Goal: Task Accomplishment & Management: Use online tool/utility

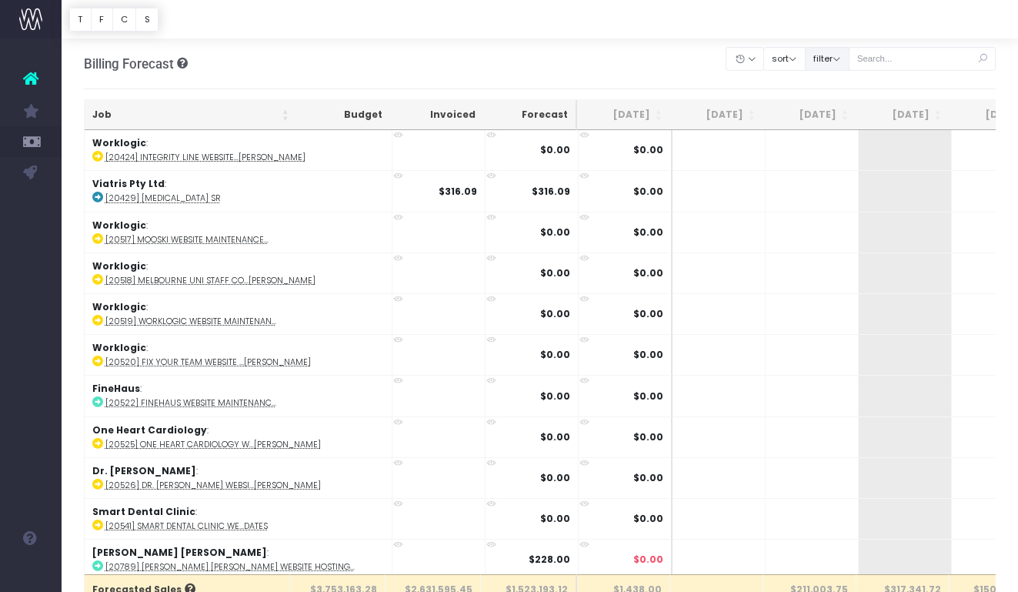
click at [831, 56] on button "filter" at bounding box center [827, 59] width 45 height 24
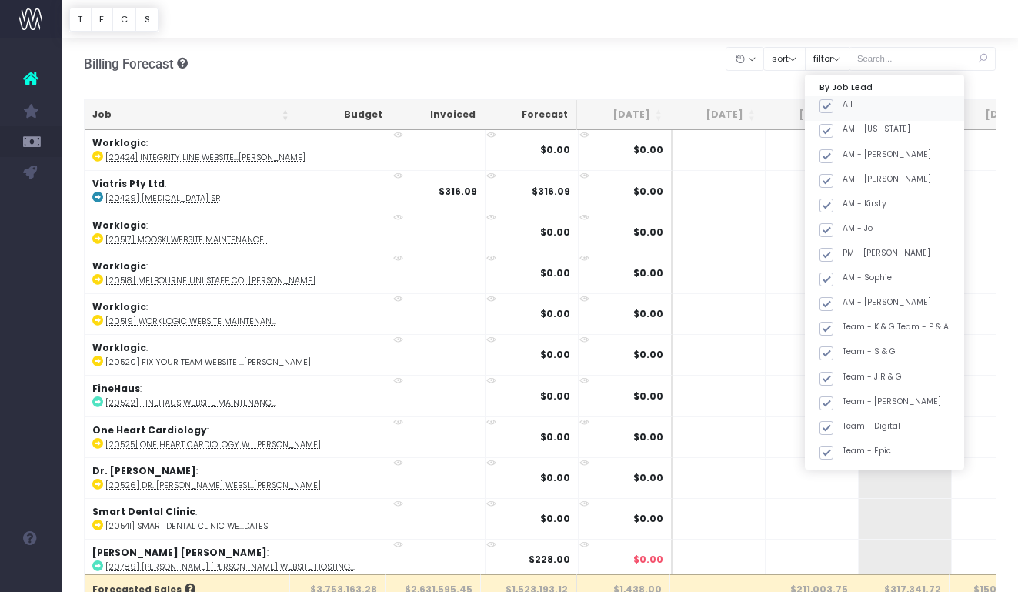
click at [834, 102] on span at bounding box center [827, 106] width 14 height 14
click at [843, 102] on input "All" at bounding box center [848, 104] width 10 height 10
checkbox input "false"
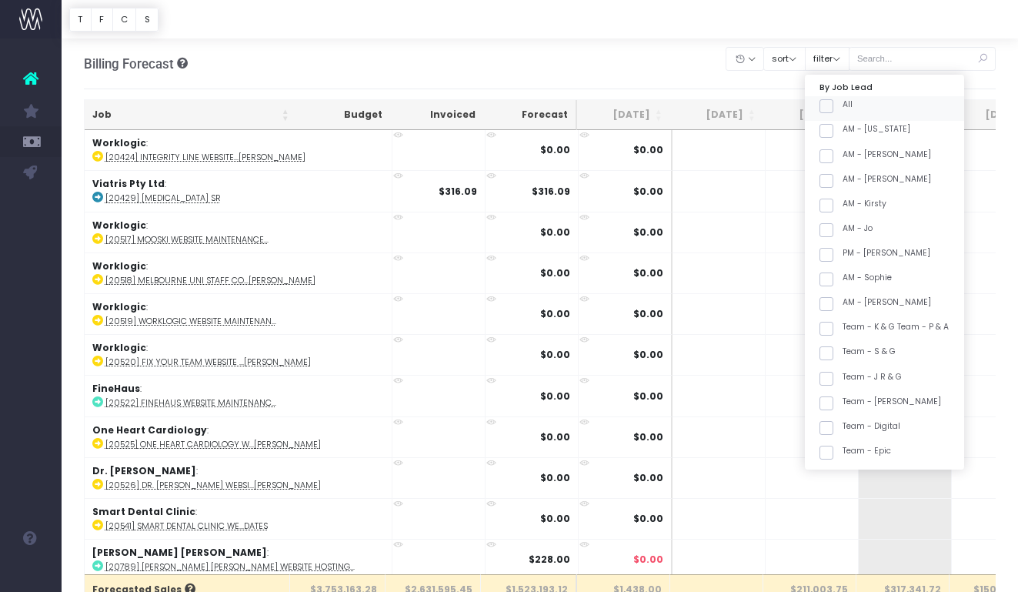
checkbox input "false"
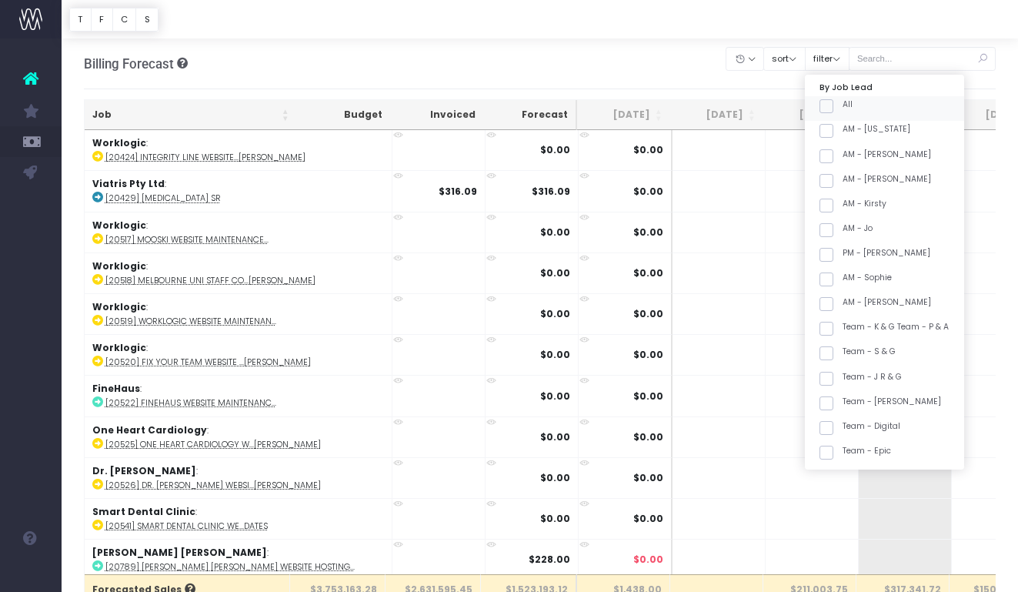
checkbox input "false"
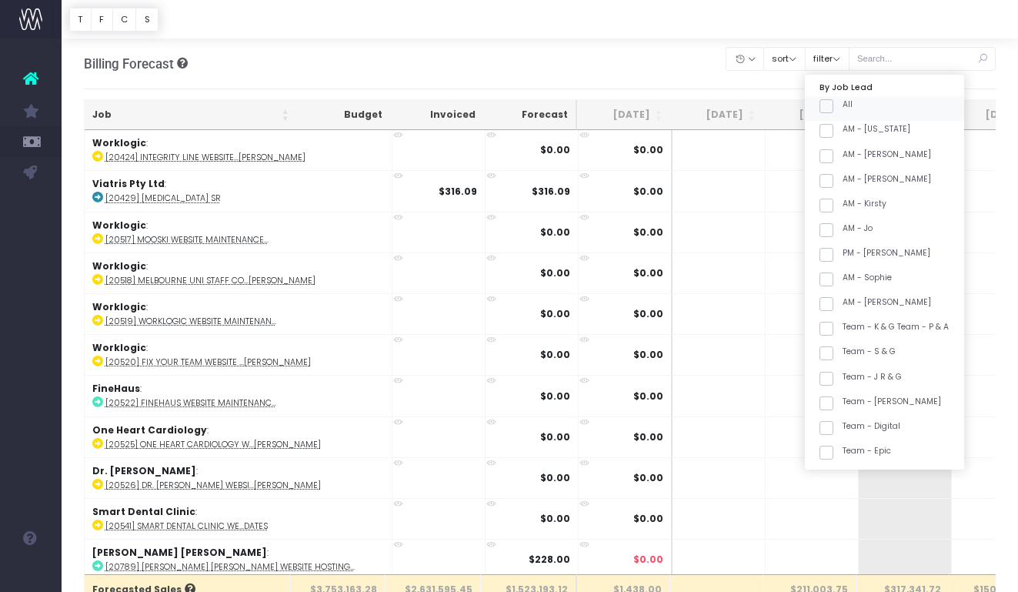
checkbox input "false"
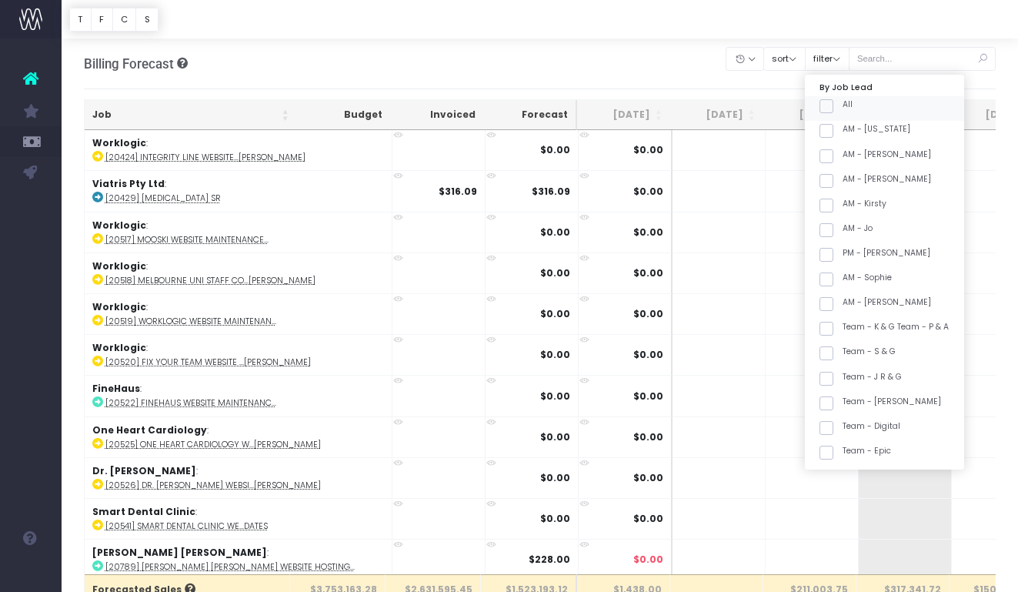
checkbox input "false"
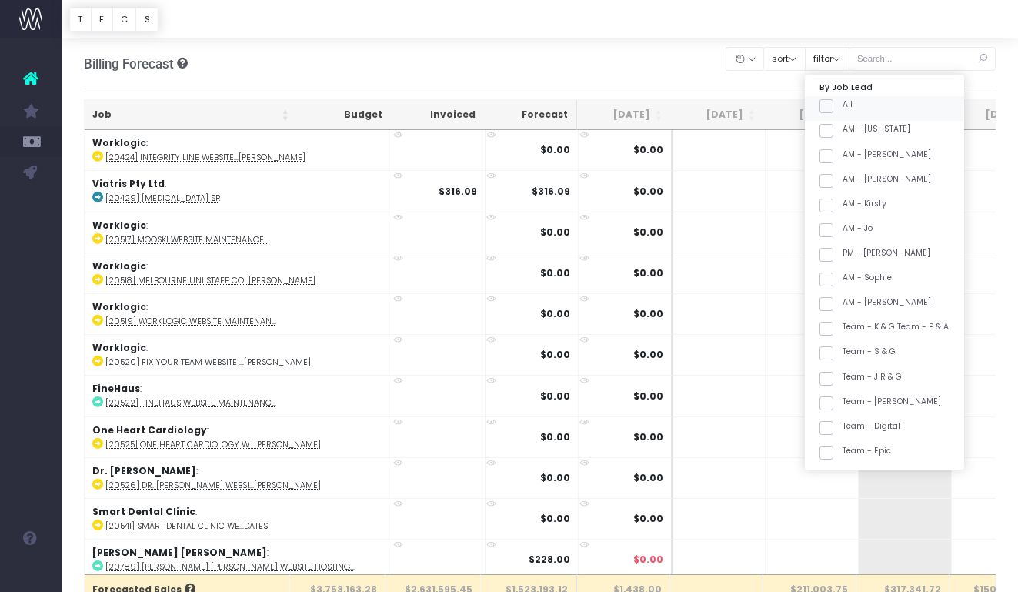
checkbox input "false"
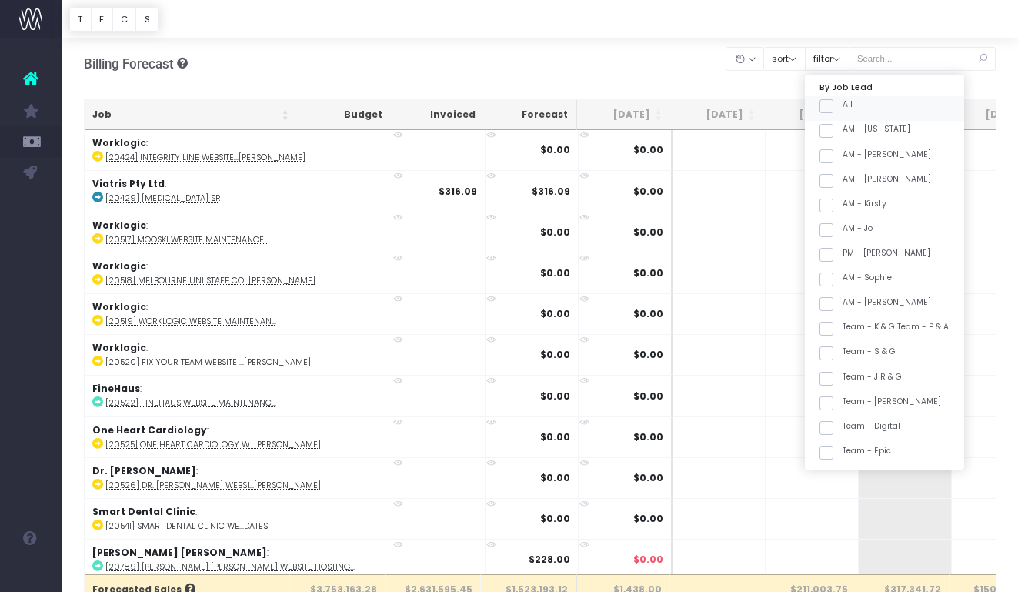
checkbox input "false"
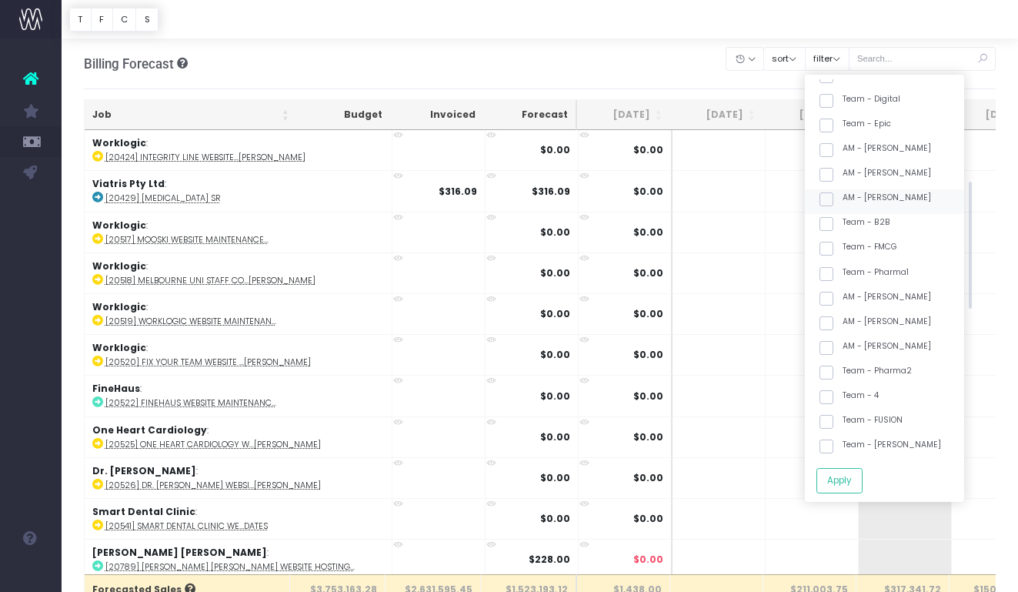
scroll to position [338, 0]
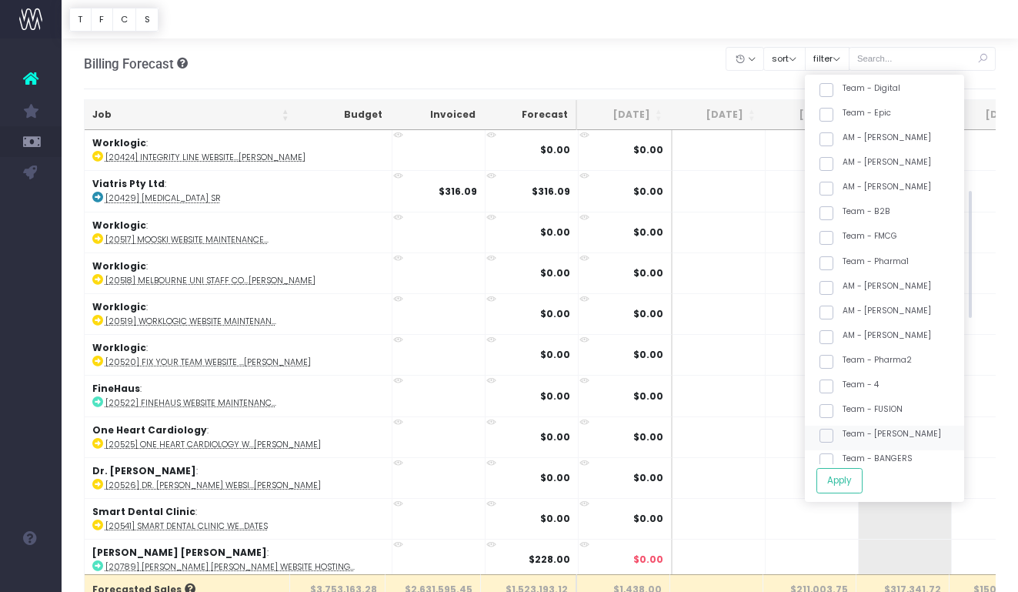
click at [900, 435] on label "Team - [PERSON_NAME]" at bounding box center [881, 434] width 122 height 12
click at [853, 435] on input "Team - [PERSON_NAME]" at bounding box center [848, 433] width 10 height 10
checkbox input "true"
click at [863, 478] on button "Apply" at bounding box center [840, 480] width 46 height 25
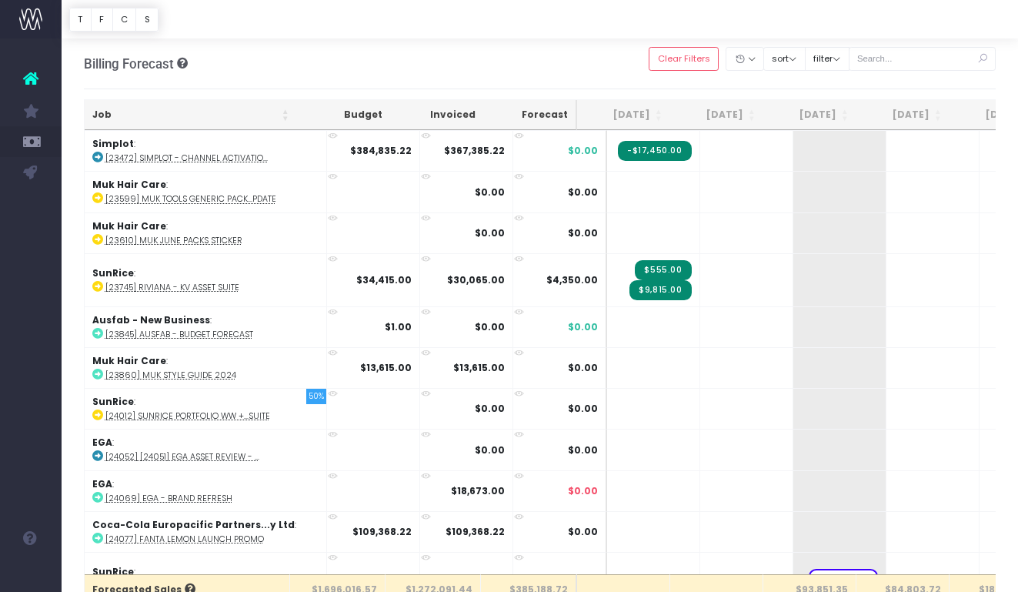
click at [230, 117] on th "Job" at bounding box center [191, 115] width 212 height 30
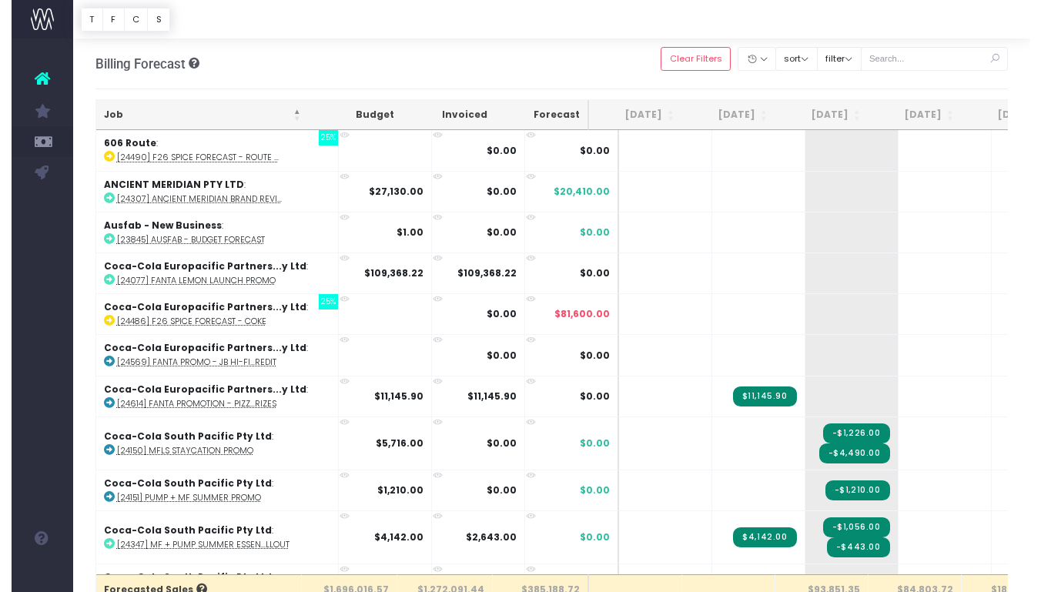
scroll to position [0, 0]
